Goal: Task Accomplishment & Management: Use online tool/utility

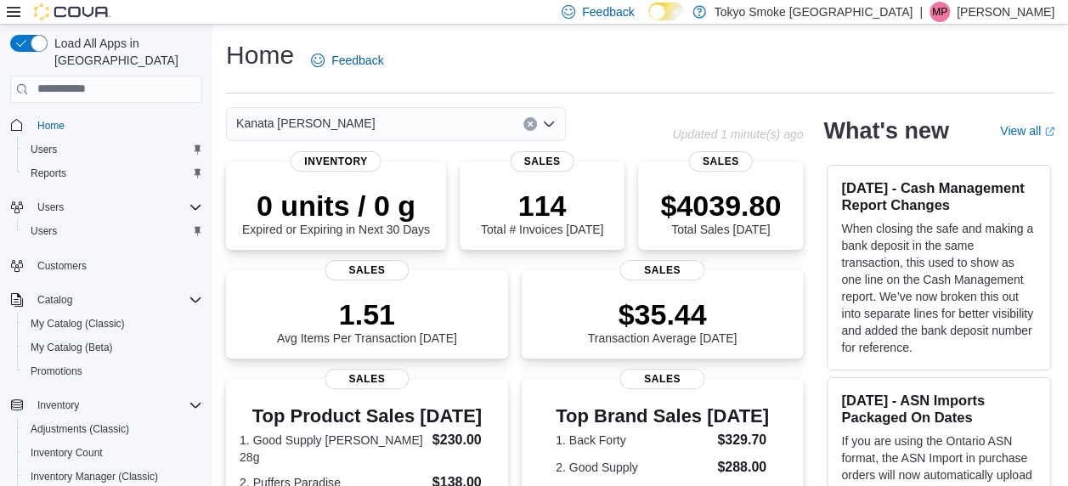
drag, startPoint x: 0, startPoint y: 0, endPoint x: -3, endPoint y: 18, distance: 18.2
click at [0, 18] on html "Feedback Dark Mode Tokyo Smoke Ontario | MP Mark Patafie Load All Apps in New H…" at bounding box center [534, 243] width 1068 height 486
click at [736, 228] on div "$4039.80 Total Sales Today" at bounding box center [720, 211] width 121 height 48
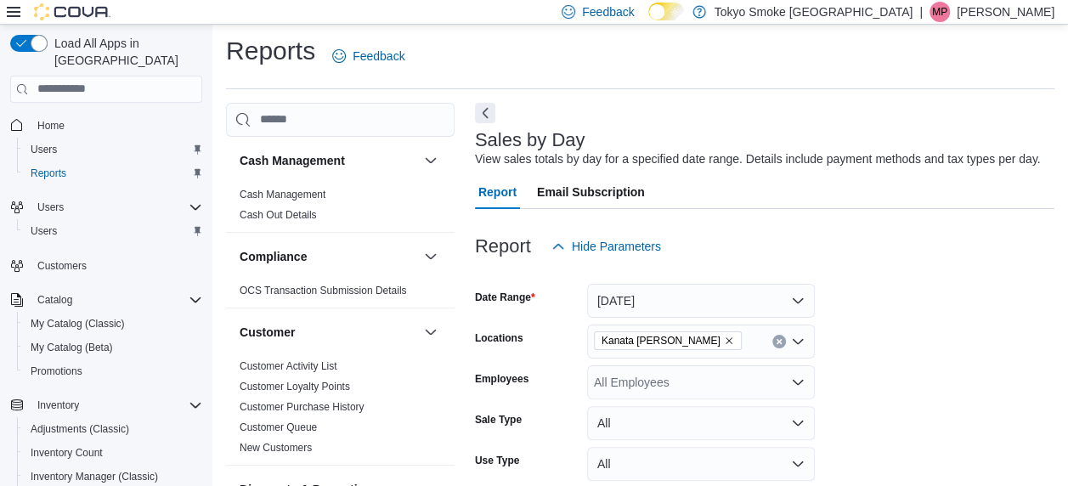
scroll to position [39, 0]
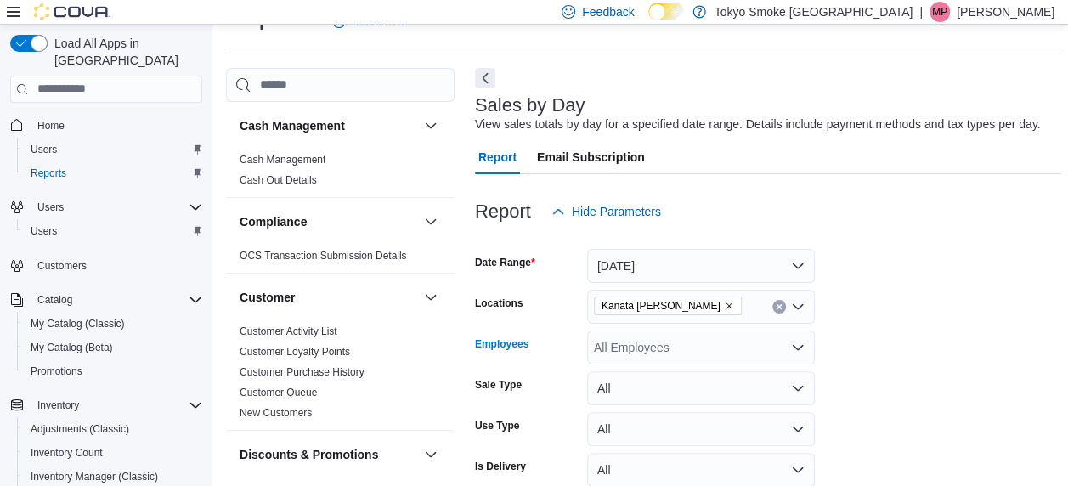
click at [707, 350] on div "All Employees" at bounding box center [701, 348] width 228 height 34
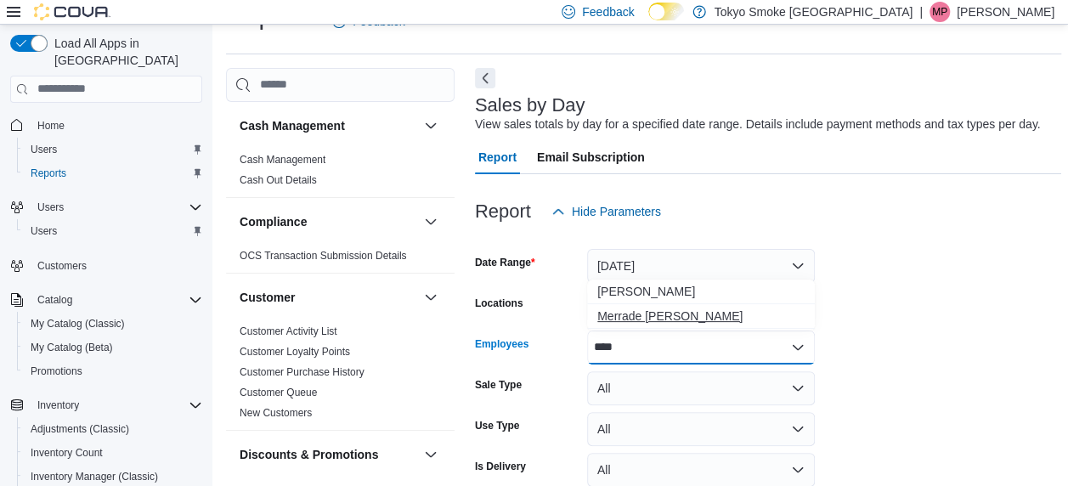
type input "****"
click at [673, 317] on span "Merrade Simeoni" at bounding box center [701, 316] width 207 height 17
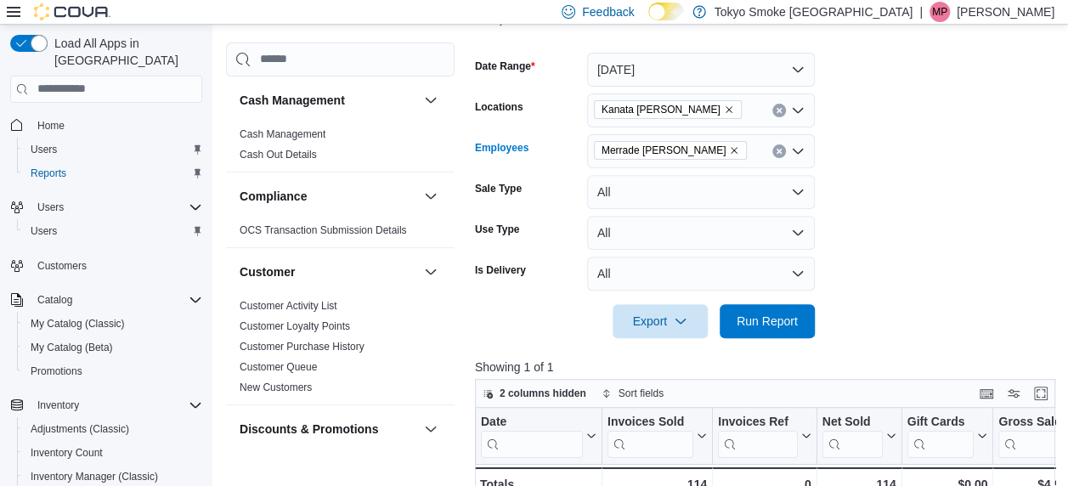
scroll to position [236, 0]
click at [763, 321] on span "Run Report" at bounding box center [767, 319] width 61 height 17
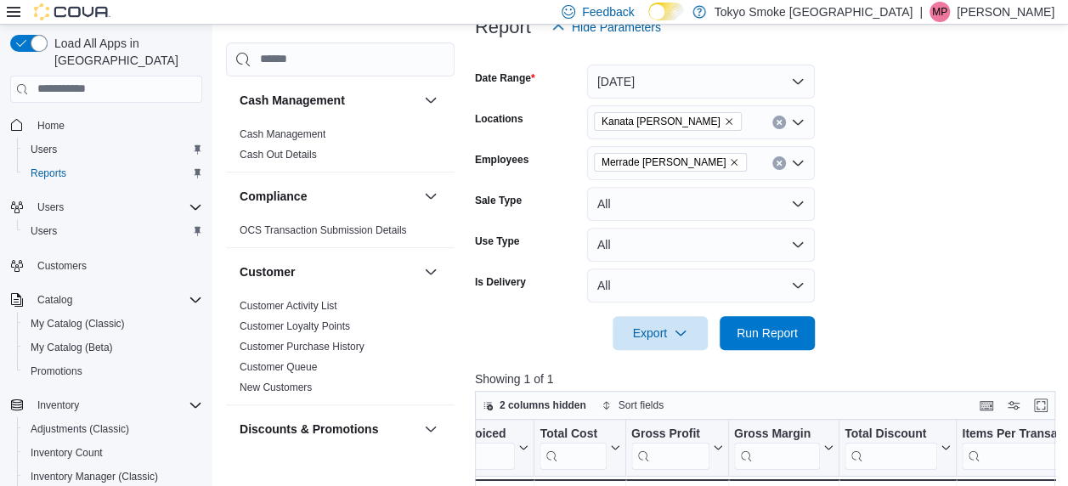
scroll to position [218, 0]
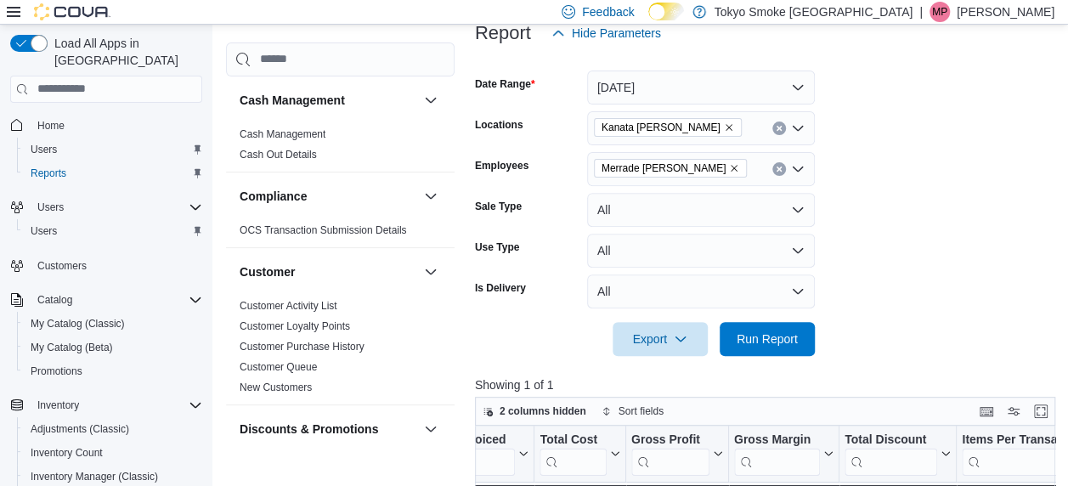
click at [773, 168] on button "Clear input" at bounding box center [780, 169] width 14 height 14
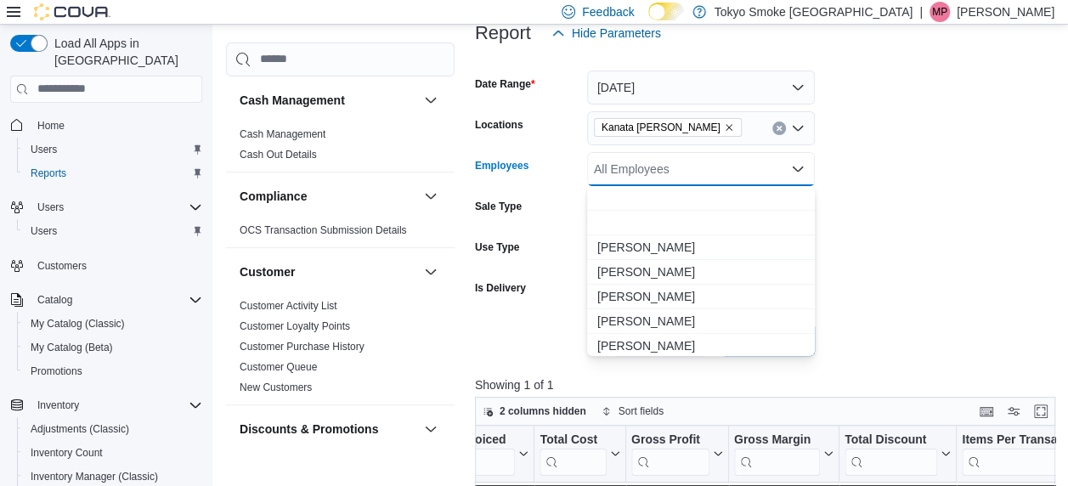
click at [711, 165] on div "All Employees Combo box. Selected. Combo box input. All Employees. Type some te…" at bounding box center [701, 169] width 228 height 34
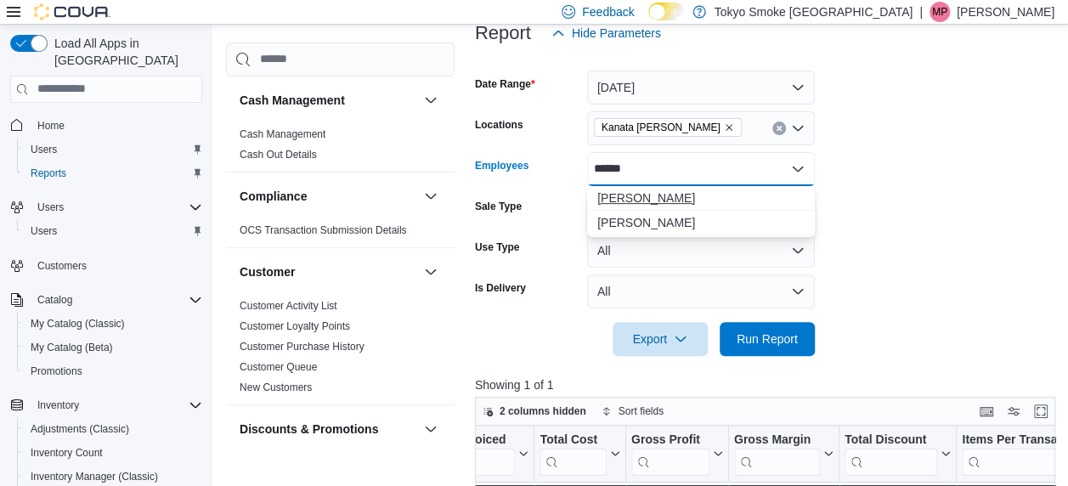
type input "*****"
click at [655, 196] on span "Jonas Backlund" at bounding box center [701, 198] width 207 height 17
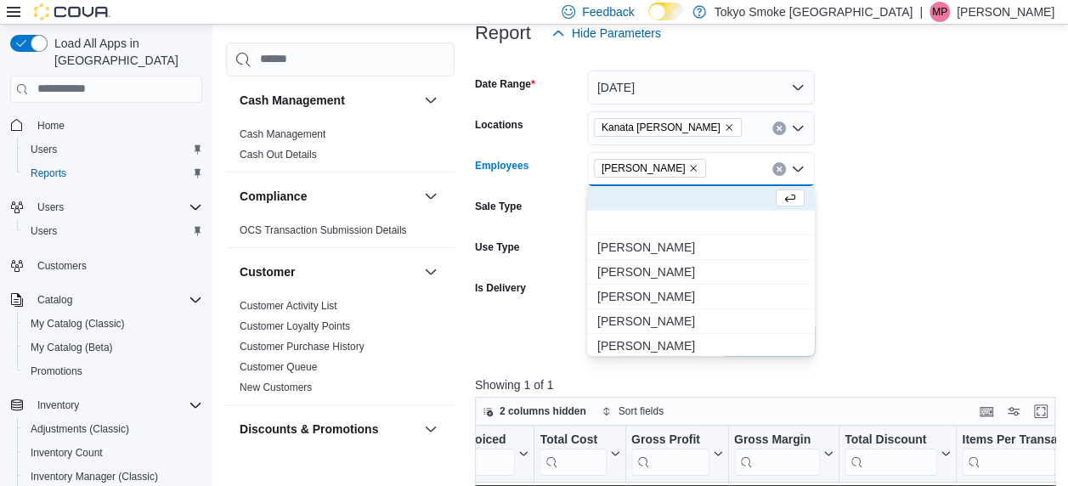
click at [862, 262] on form "Date Range Today Locations Kanata Earl Grey Employees Jonas Backlund Combo box.…" at bounding box center [768, 203] width 586 height 306
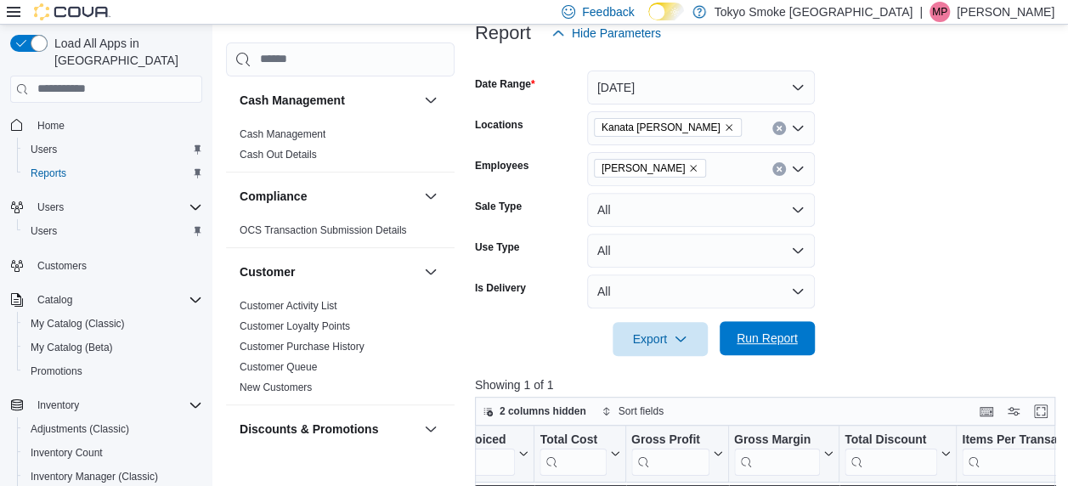
click at [765, 333] on span "Run Report" at bounding box center [767, 338] width 61 height 17
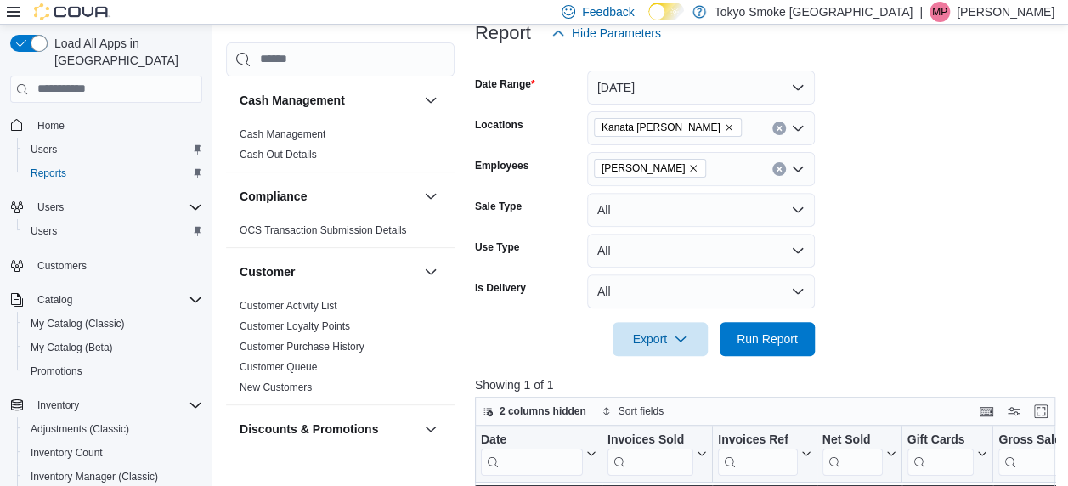
scroll to position [530, 0]
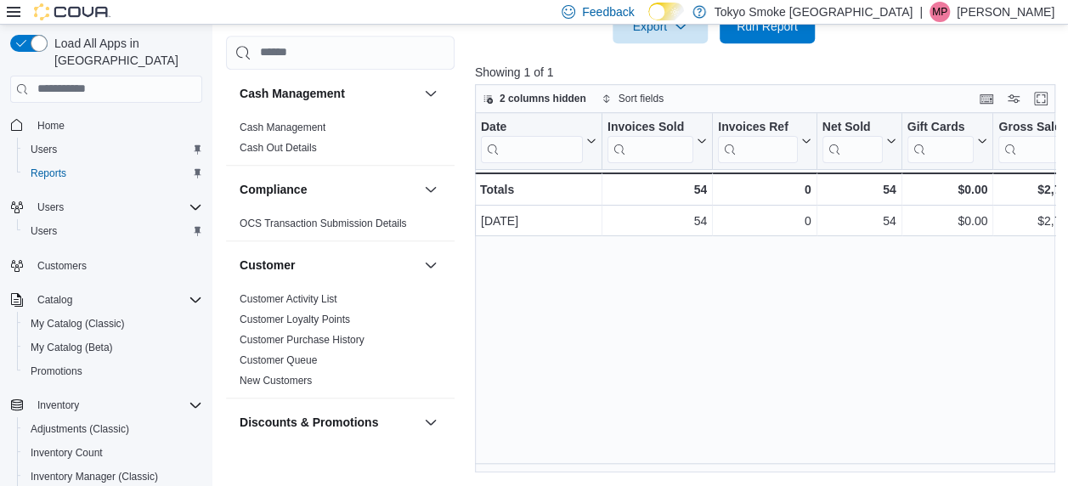
click at [569, 463] on div "Date Click to view column header actions Invoices Sold Click to view column hea…" at bounding box center [768, 293] width 586 height 360
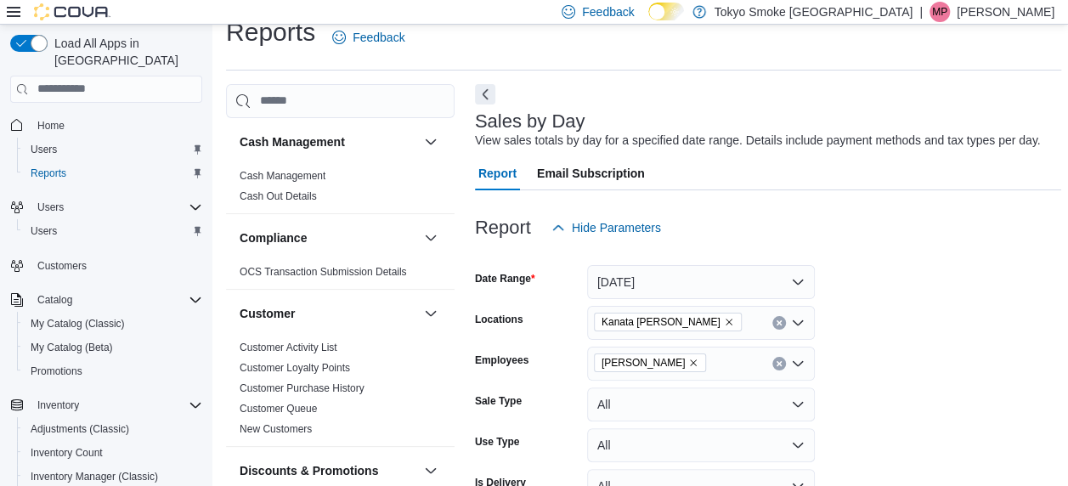
scroll to position [8, 0]
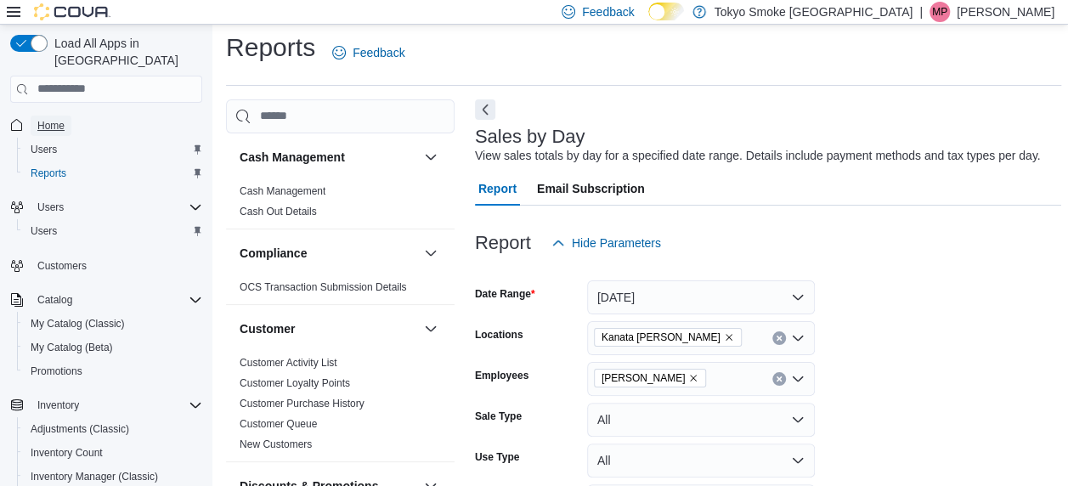
click at [49, 119] on span "Home" at bounding box center [50, 126] width 27 height 14
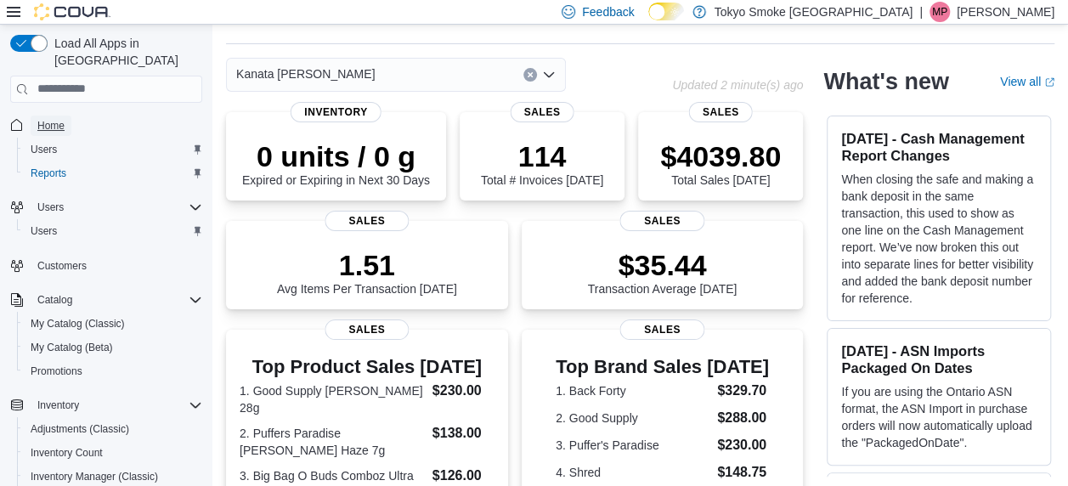
scroll to position [50, 0]
